Goal: Task Accomplishment & Management: Use online tool/utility

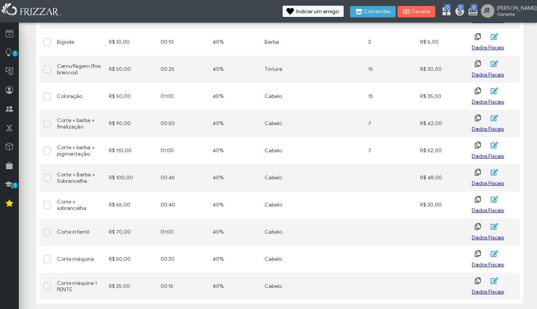
scroll to position [263, 0]
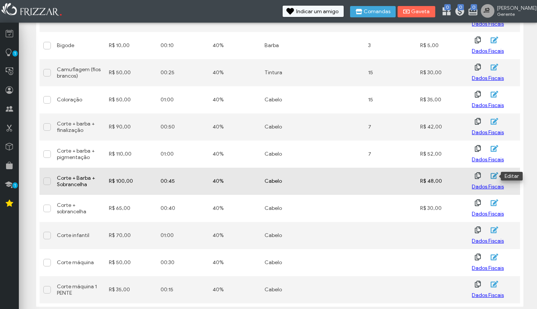
click at [493, 179] on icon "button" at bounding box center [494, 176] width 9 height 8
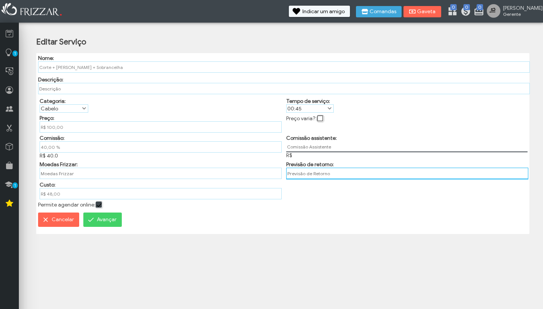
click at [318, 178] on input "text" at bounding box center [407, 174] width 242 height 12
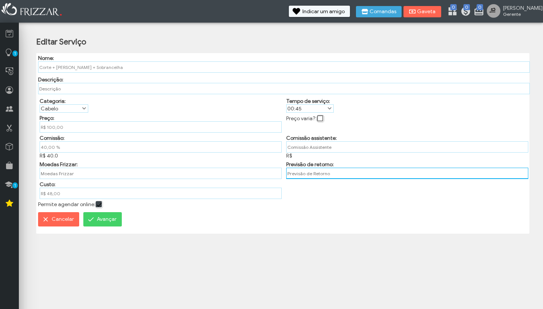
type input "7"
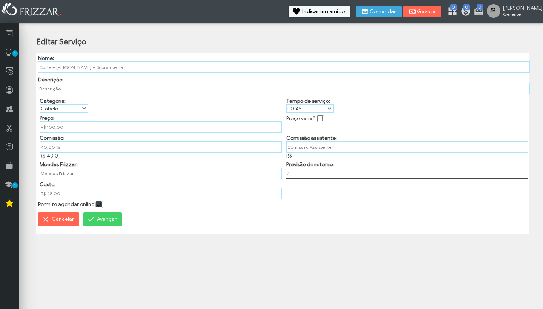
click at [95, 225] on button "Avançar" at bounding box center [102, 219] width 38 height 14
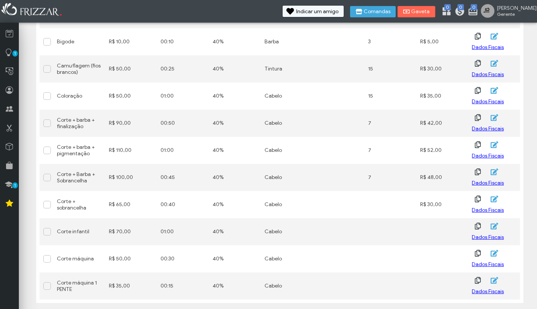
scroll to position [267, 0]
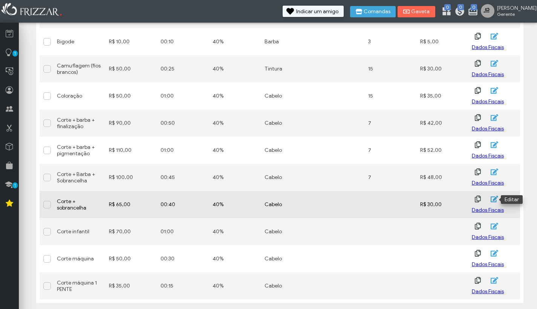
click at [493, 196] on icon "button" at bounding box center [494, 199] width 9 height 8
